Goal: Find specific page/section: Find specific page/section

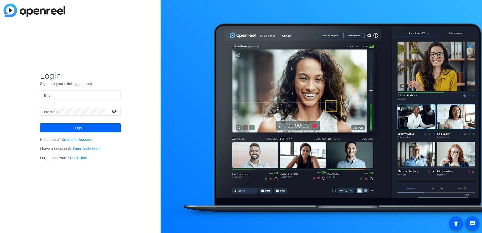
click at [475, 9] on span "×" at bounding box center [475, 9] width 3 height 6
type input "[PERSON_NAME][EMAIL_ADDRESS][PERSON_NAME][PERSON_NAME][DOMAIN_NAME]"
click at [106, 126] on span at bounding box center [80, 128] width 81 height 12
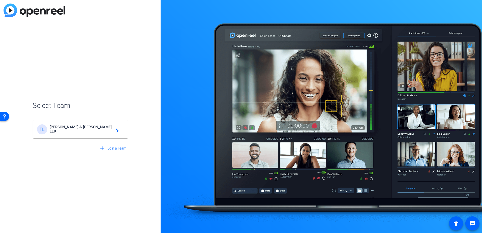
click at [76, 123] on mat-card-content "FL [PERSON_NAME] & [PERSON_NAME] LLP navigate_next" at bounding box center [80, 129] width 95 height 18
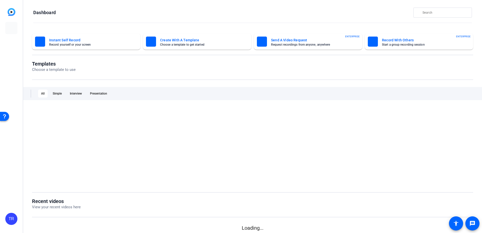
click at [79, 132] on div at bounding box center [252, 146] width 441 height 78
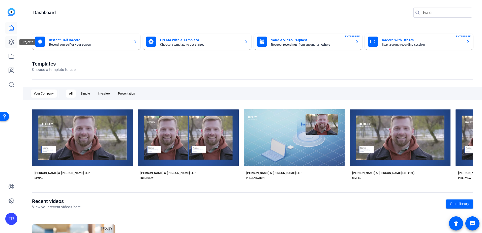
click at [11, 45] on link at bounding box center [11, 42] width 12 height 12
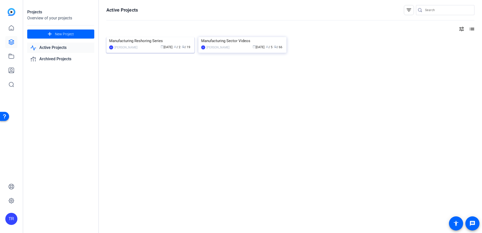
click at [176, 50] on div "calendar_today [DATE] group / 2 radio / 19" at bounding box center [166, 47] width 52 height 5
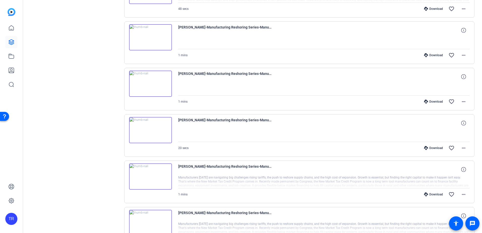
scroll to position [369, 0]
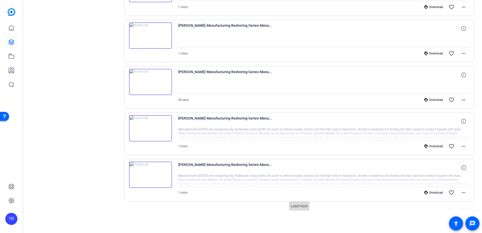
click at [294, 207] on span "Load more" at bounding box center [299, 205] width 17 height 5
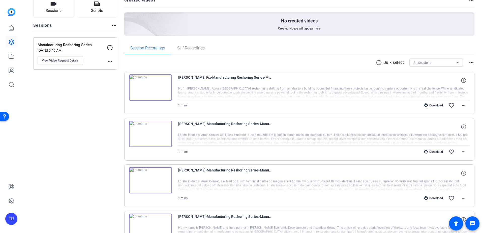
scroll to position [0, 0]
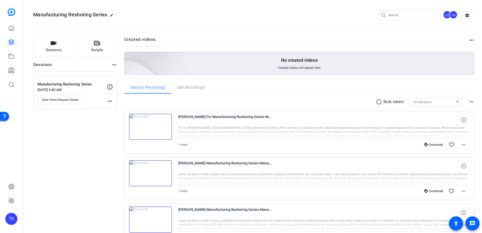
drag, startPoint x: 80, startPoint y: 155, endPoint x: 80, endPoint y: 133, distance: 21.4
